Goal: Transaction & Acquisition: Purchase product/service

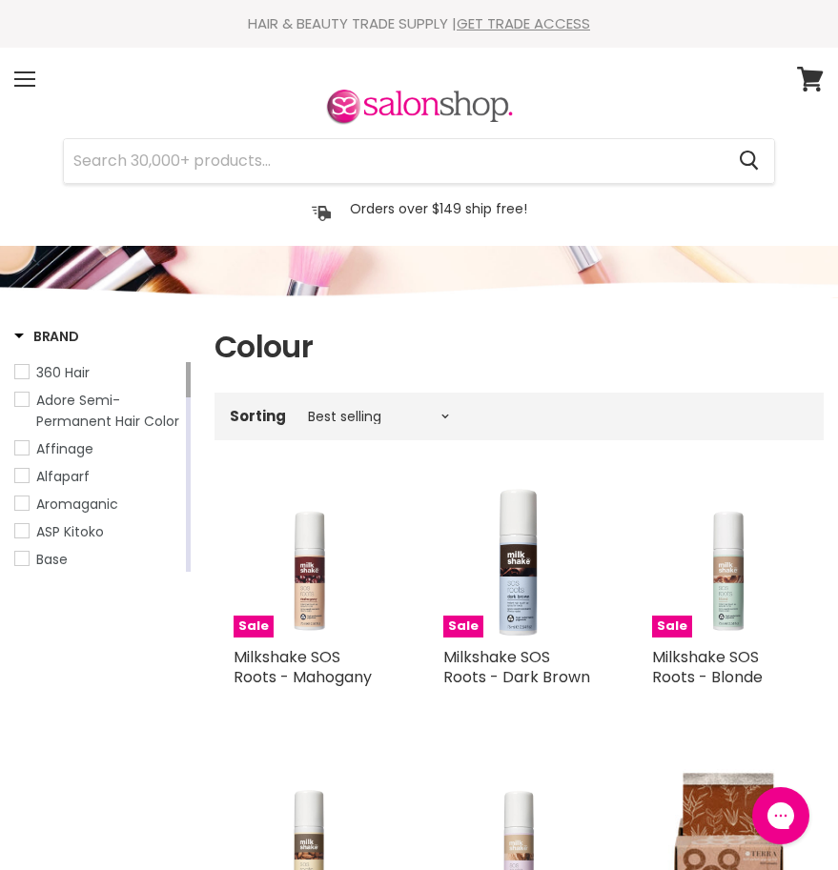
click at [21, 78] on span at bounding box center [24, 79] width 21 height 2
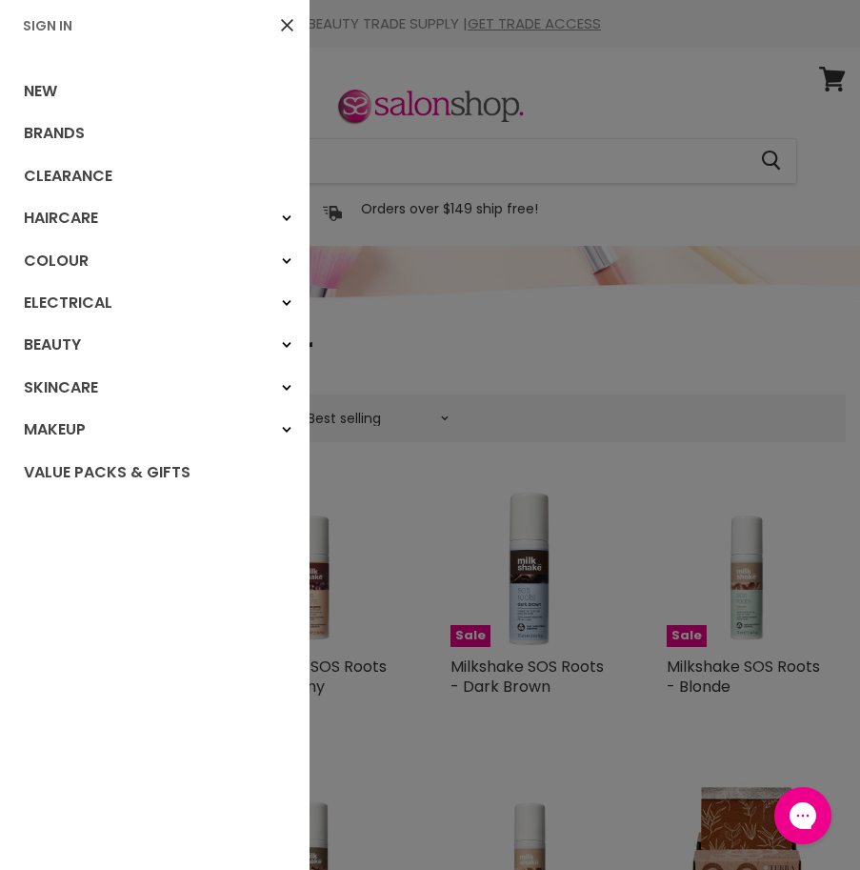
click at [270, 264] on div "Colour" at bounding box center [287, 261] width 34 height 34
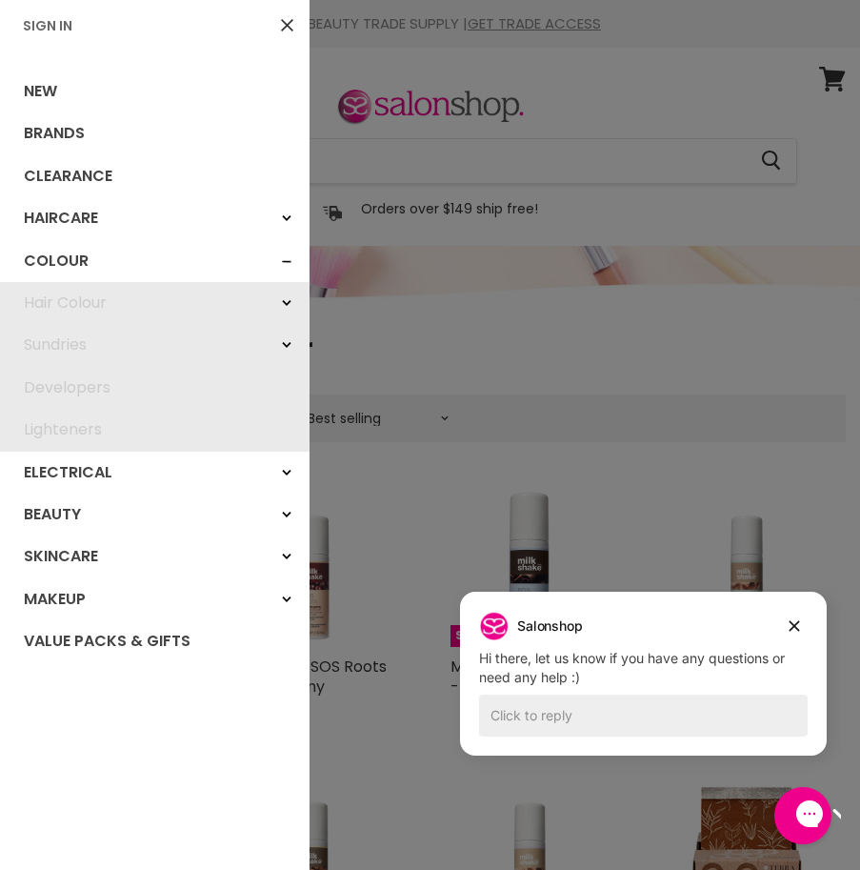
click at [270, 302] on div "Hair Colour" at bounding box center [287, 303] width 34 height 34
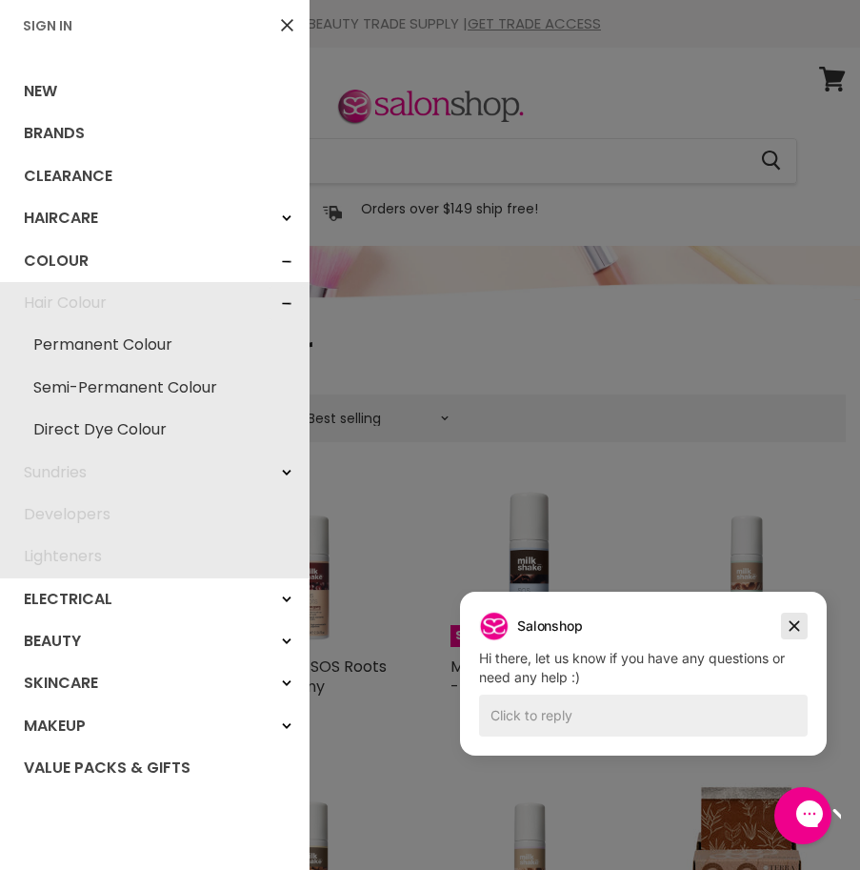
drag, startPoint x: 799, startPoint y: 625, endPoint x: 1227, endPoint y: 1209, distance: 724.6
click at [799, 625] on icon "Dismiss campaign" at bounding box center [794, 626] width 19 height 23
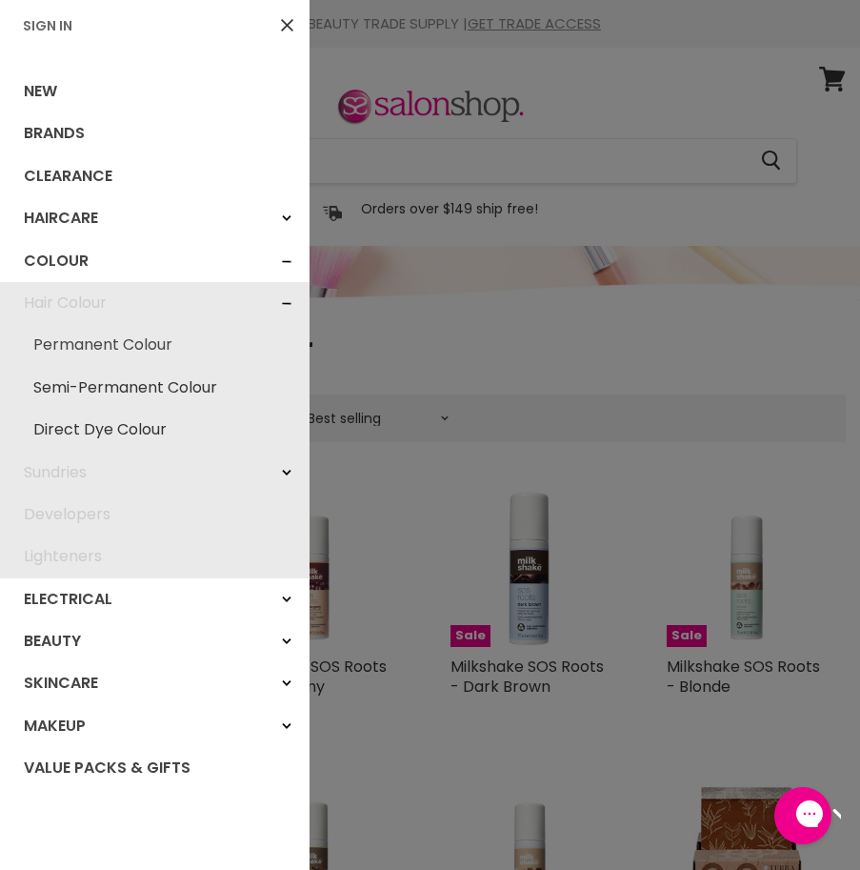
click at [112, 341] on link "Permanent Colour" at bounding box center [155, 345] width 291 height 42
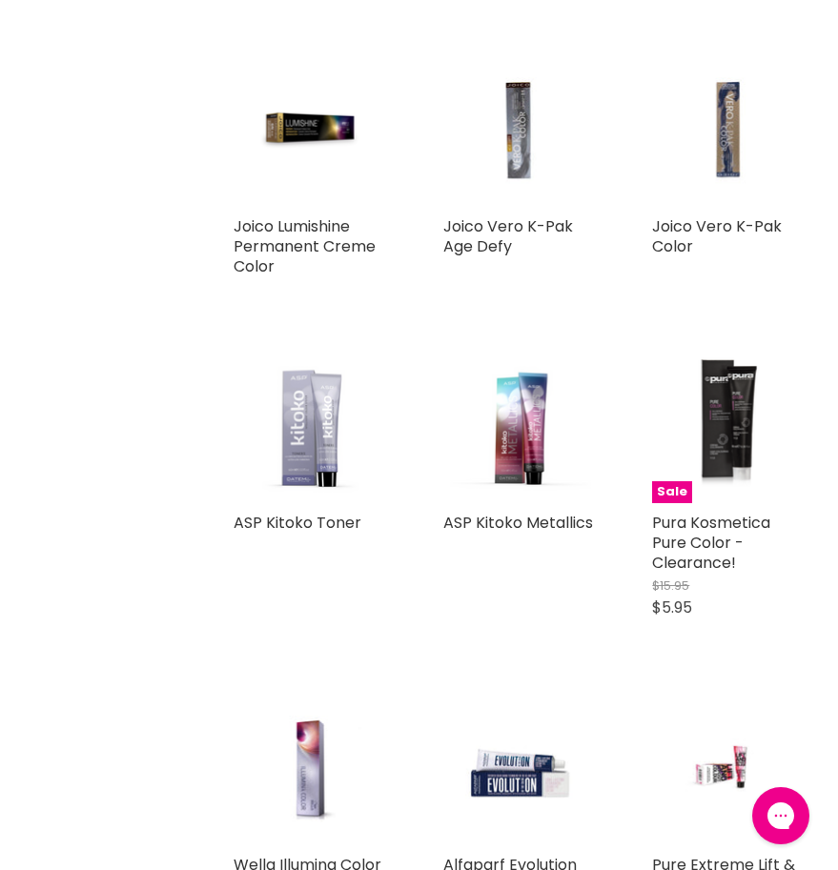
scroll to position [4288, 0]
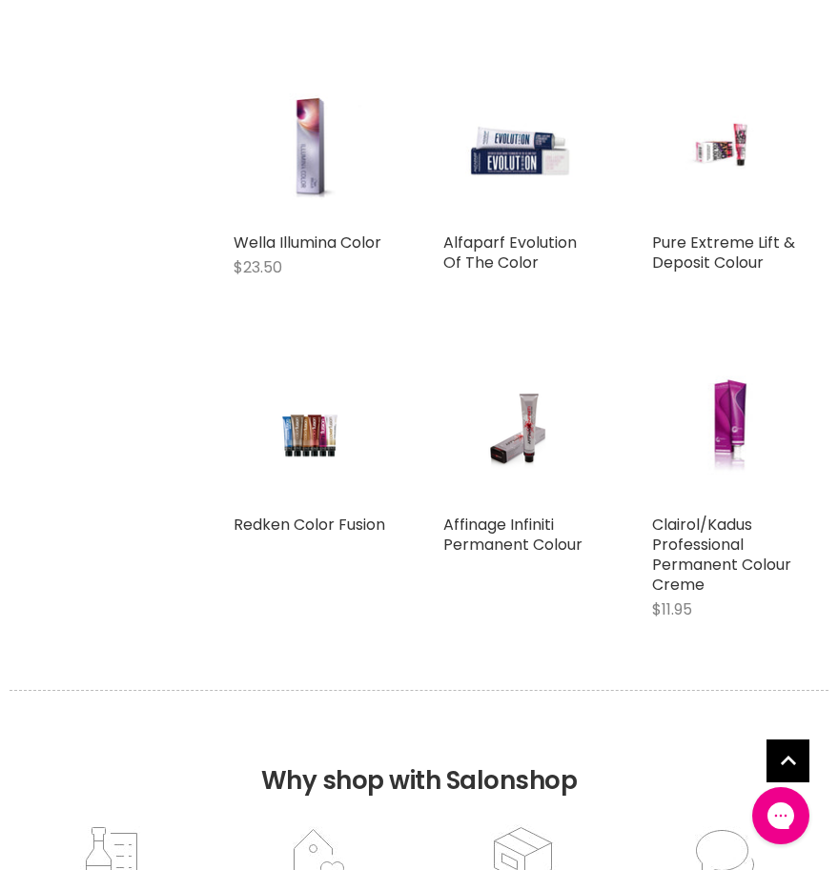
scroll to position [4669, 0]
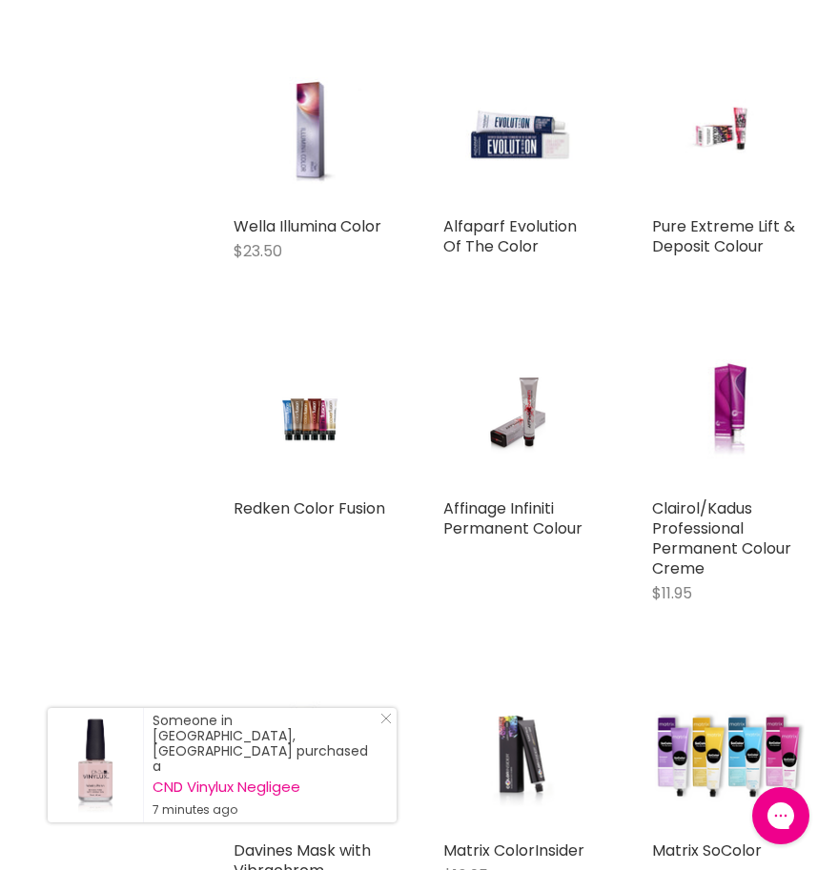
click at [385, 724] on icon "Close Icon" at bounding box center [385, 718] width 11 height 11
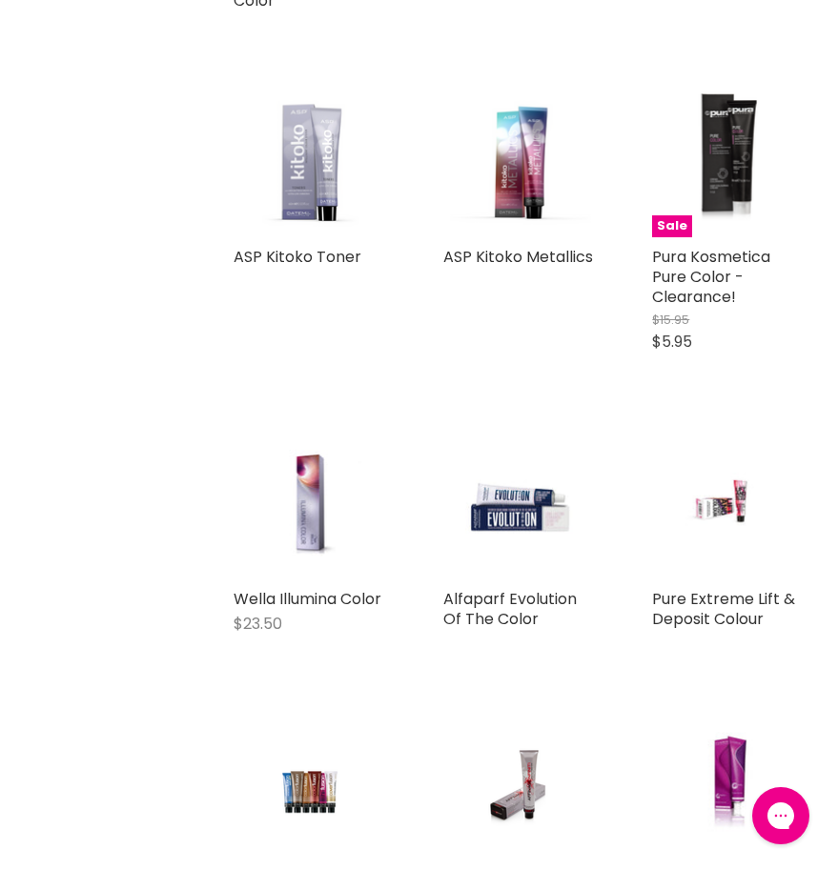
scroll to position [4193, 0]
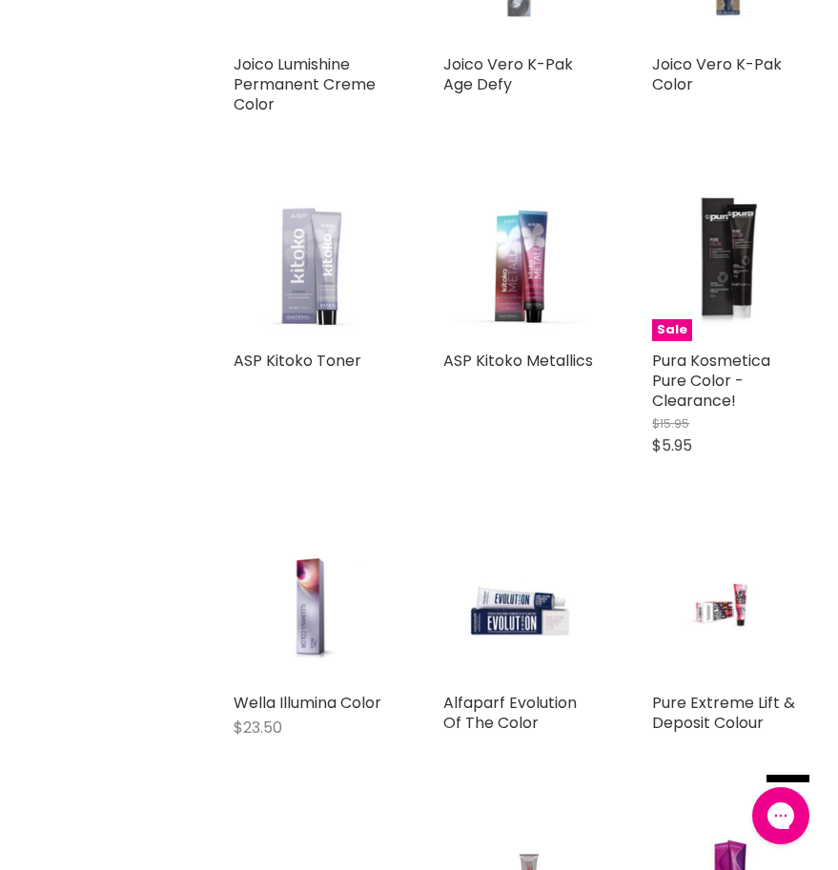
click at [323, 304] on img "Main content" at bounding box center [309, 265] width 152 height 152
